Goal: Find specific page/section: Find specific page/section

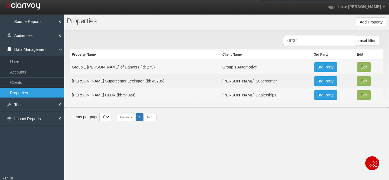
drag, startPoint x: 0, startPoint y: 0, endPoint x: 315, endPoint y: 41, distance: 317.2
click at [315, 41] on input "49735" at bounding box center [319, 41] width 72 height 10
click at [314, 41] on input "49735" at bounding box center [319, 41] width 72 height 10
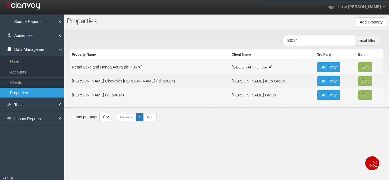
type input "50014"
click at [17, 103] on link "Tools" at bounding box center [32, 105] width 64 height 14
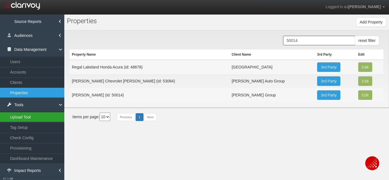
click at [27, 116] on link "Upload Tool" at bounding box center [32, 117] width 64 height 10
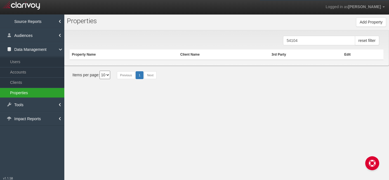
click at [24, 90] on link "Properties" at bounding box center [32, 93] width 64 height 10
